Goal: Understand process/instructions: Learn about a topic

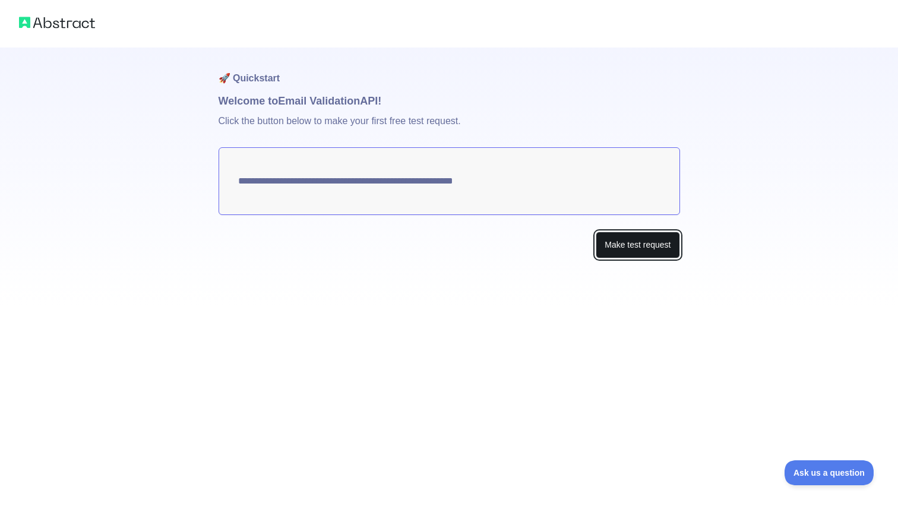
click at [620, 244] on button "Make test request" at bounding box center [638, 245] width 84 height 27
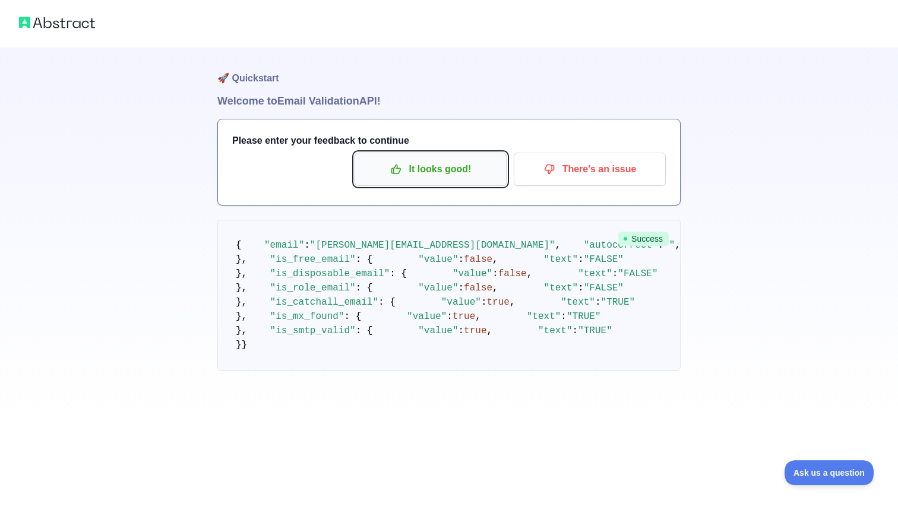
click at [453, 164] on p "It looks good!" at bounding box center [431, 169] width 134 height 20
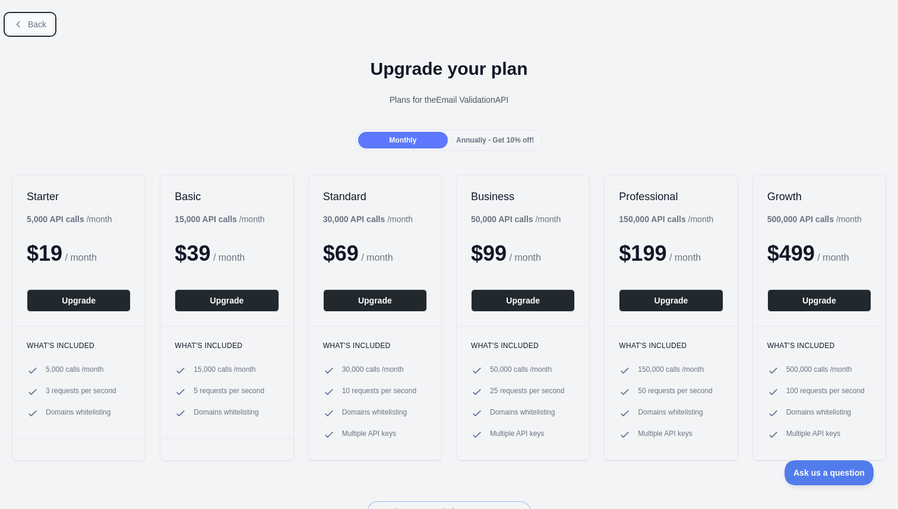
click at [33, 26] on span "Back" at bounding box center [37, 25] width 18 height 10
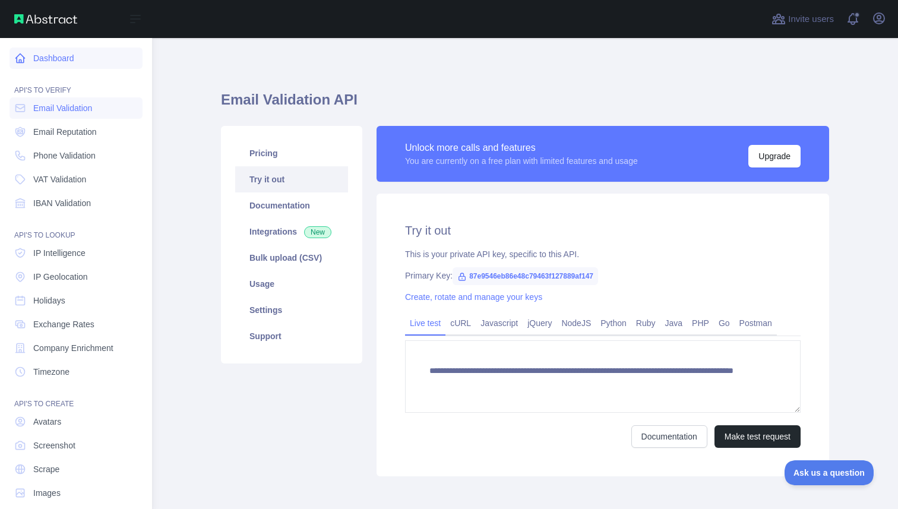
click at [34, 58] on link "Dashboard" at bounding box center [76, 58] width 133 height 21
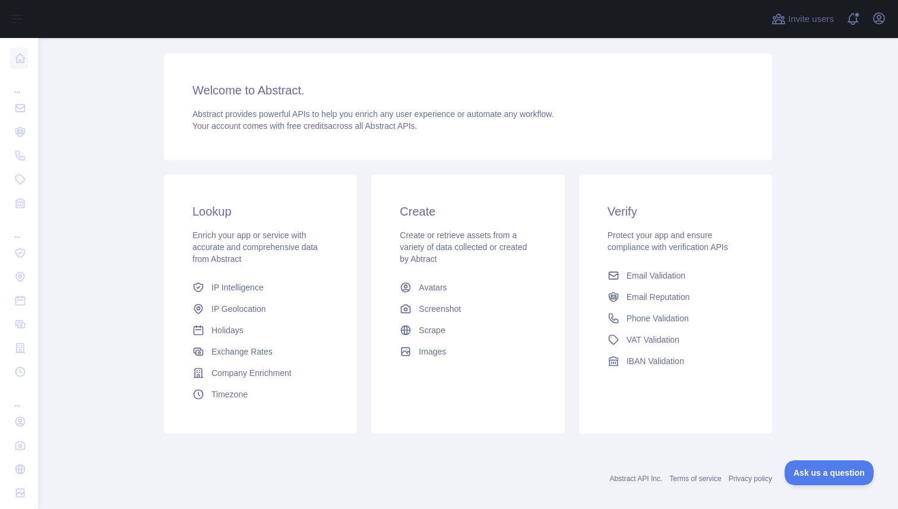
scroll to position [83, 0]
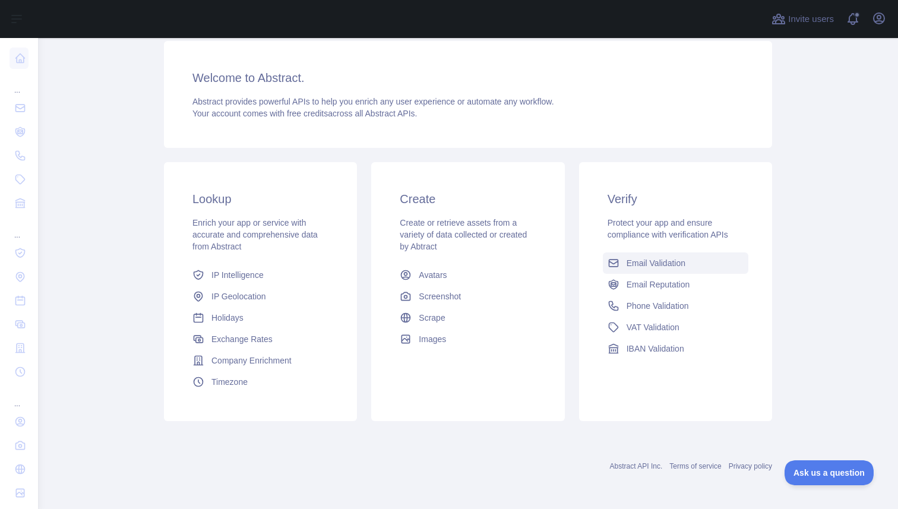
click at [663, 266] on span "Email Validation" at bounding box center [656, 263] width 59 height 12
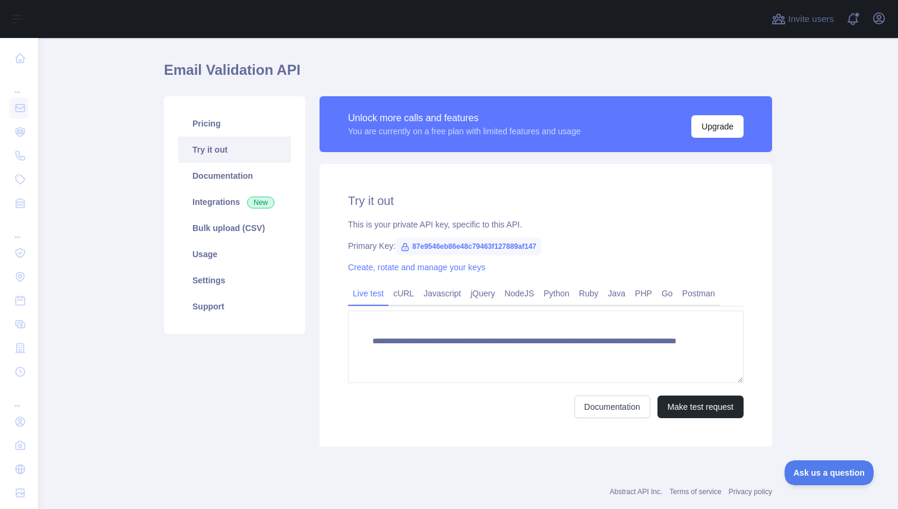
scroll to position [55, 0]
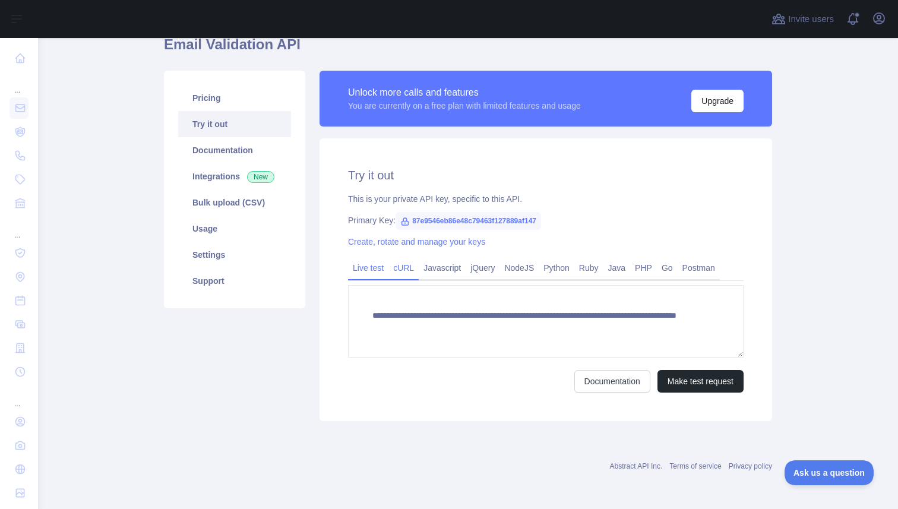
click at [398, 269] on link "cURL" at bounding box center [404, 267] width 30 height 19
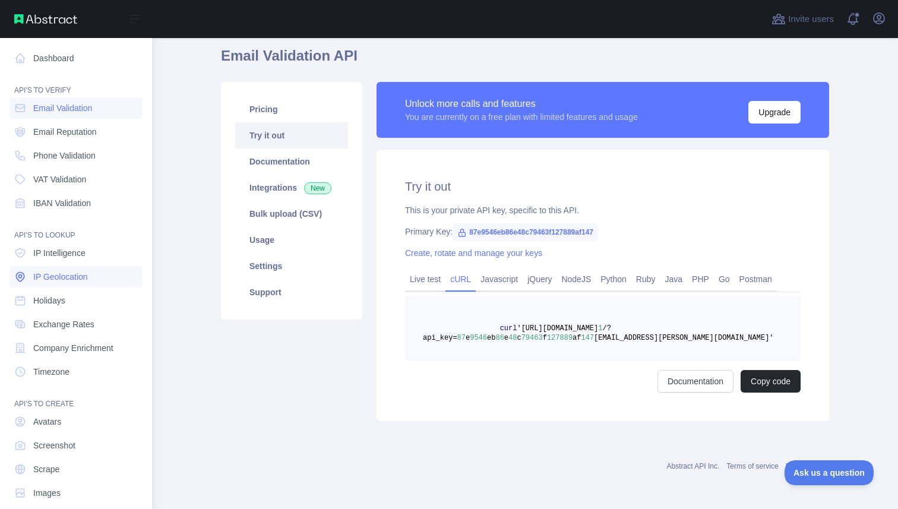
scroll to position [14, 0]
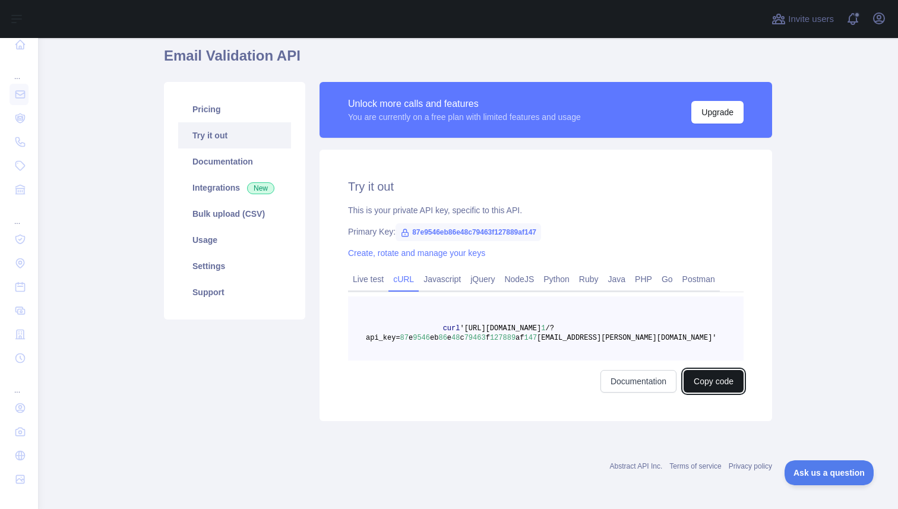
click at [709, 381] on button "Copy code" at bounding box center [714, 381] width 60 height 23
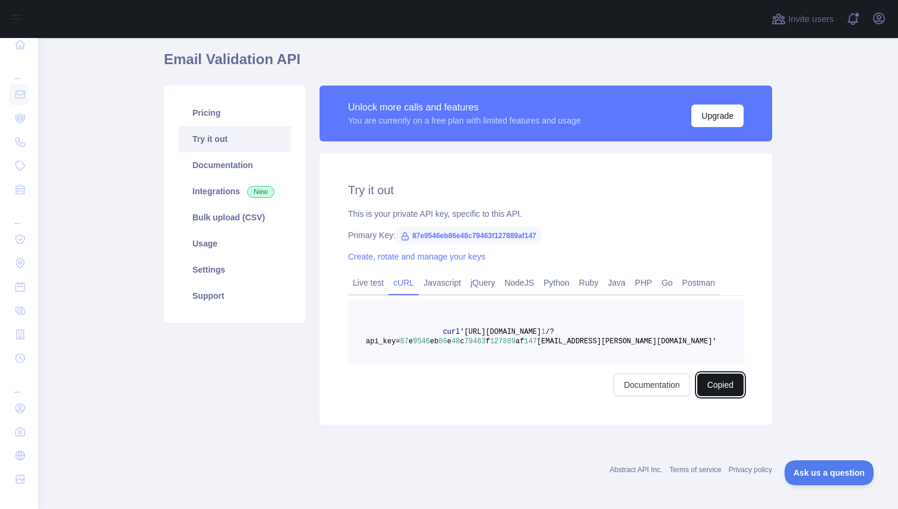
click at [716, 386] on button "Copied" at bounding box center [720, 385] width 46 height 23
